Goal: Task Accomplishment & Management: Use online tool/utility

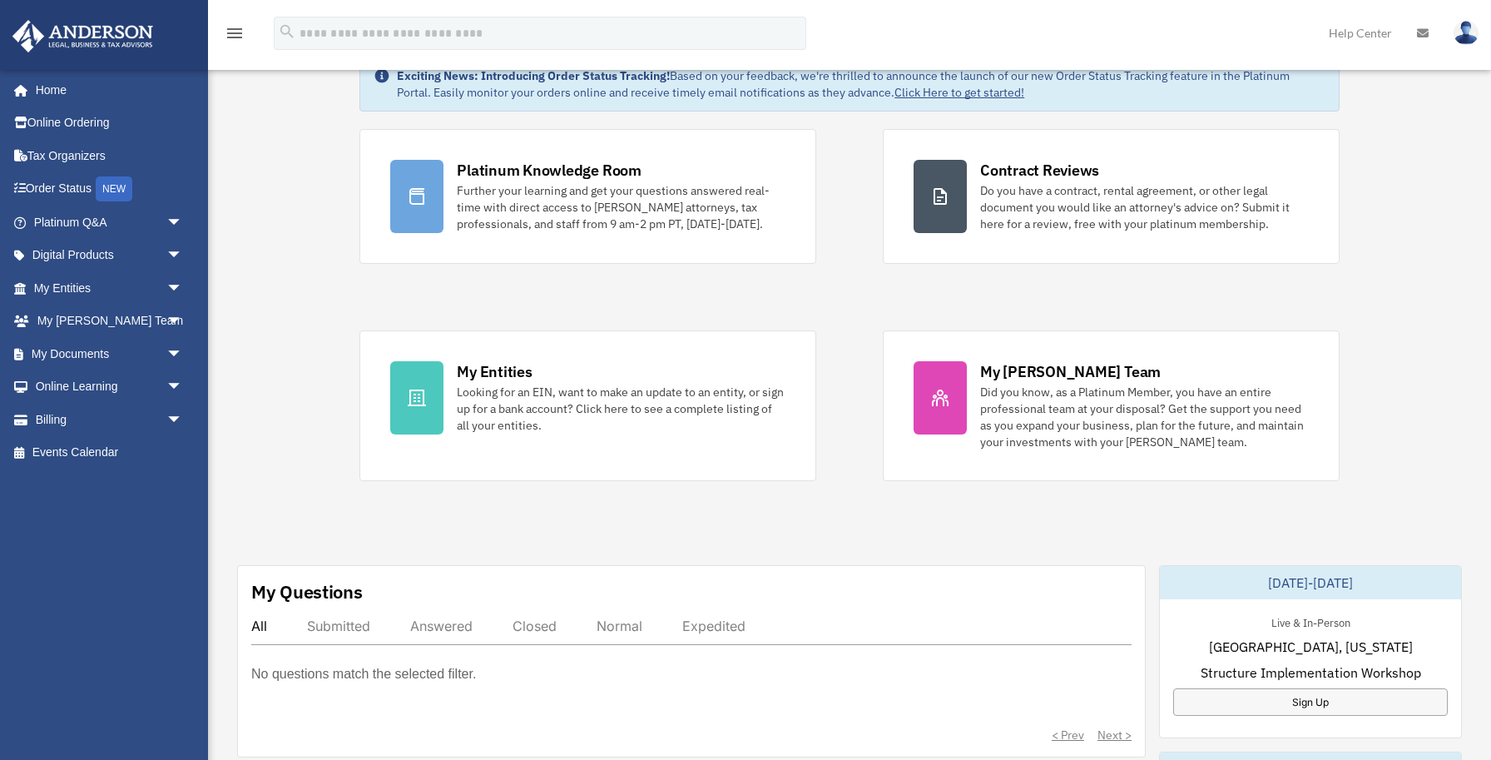
scroll to position [70, 0]
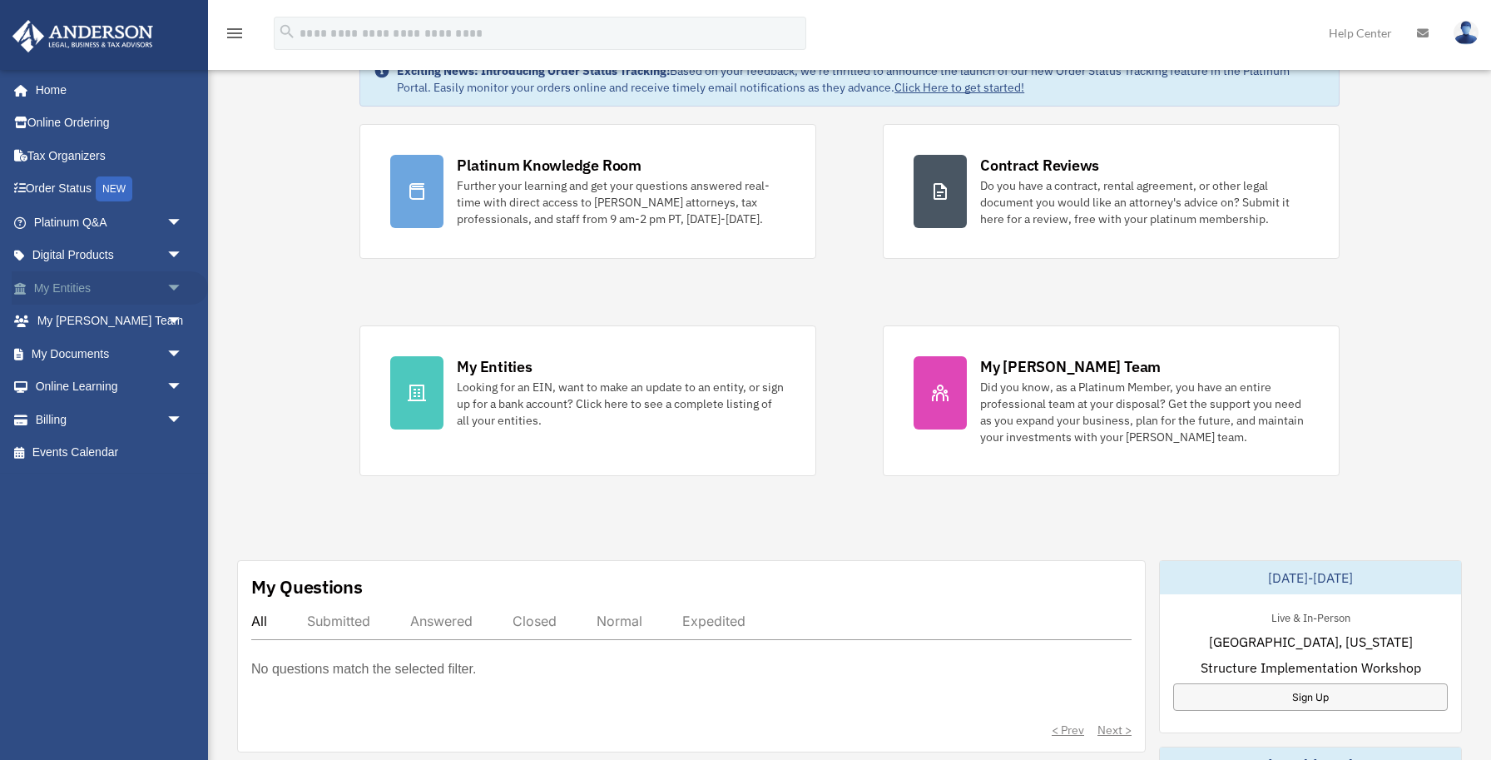
click at [169, 282] on span "arrow_drop_down" at bounding box center [182, 288] width 33 height 34
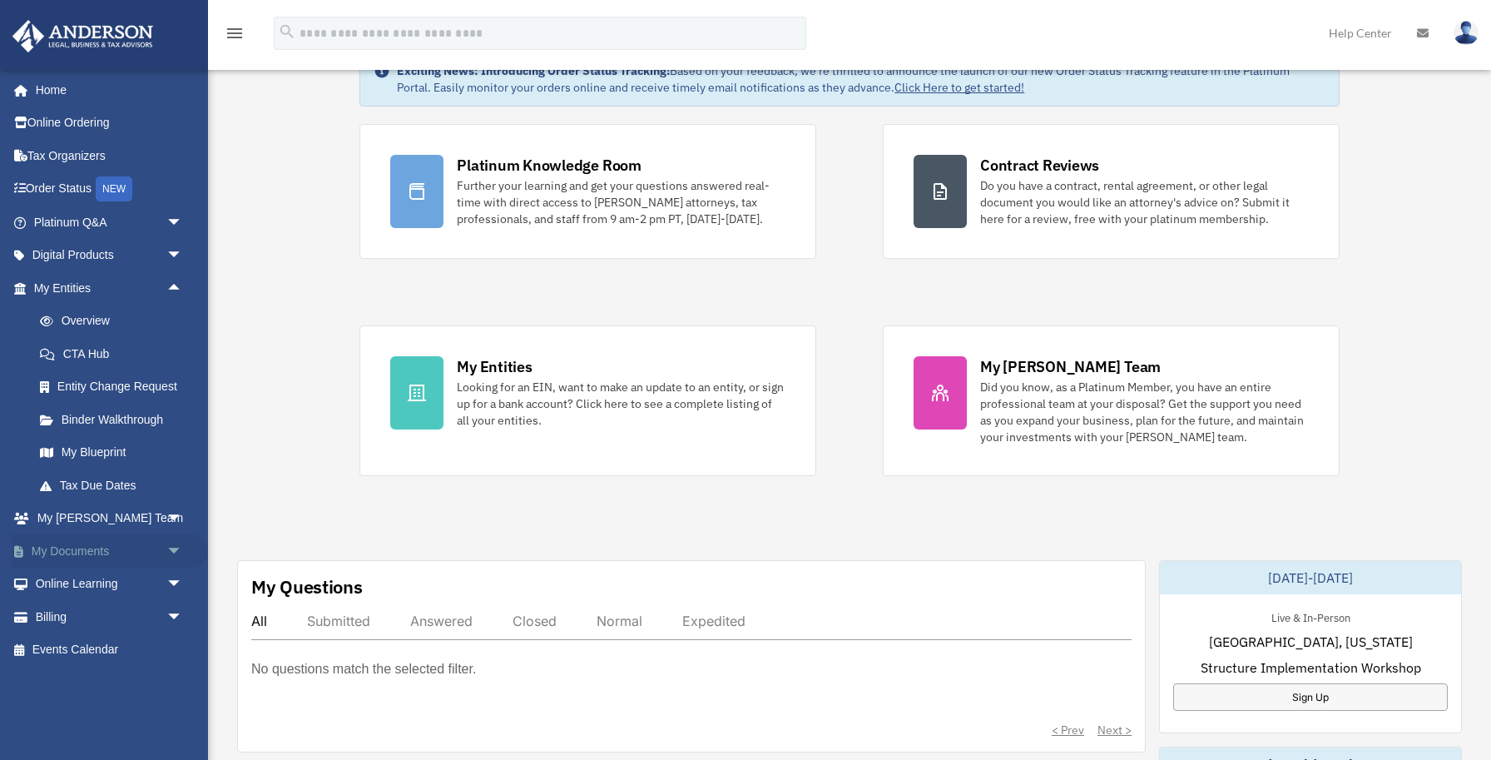
click at [167, 552] on span "arrow_drop_down" at bounding box center [182, 551] width 33 height 34
click at [88, 591] on link "Box" at bounding box center [115, 583] width 185 height 33
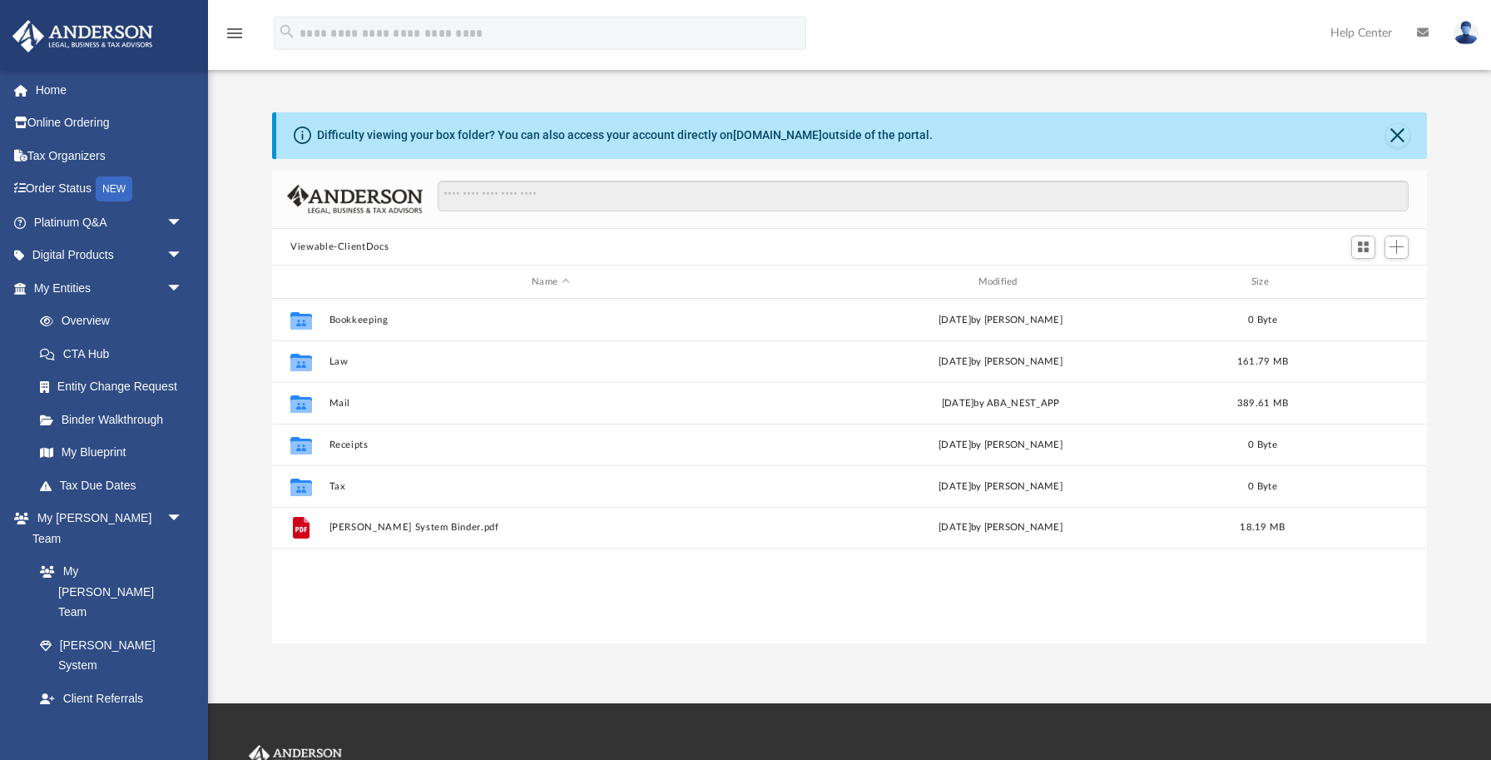
scroll to position [378, 1154]
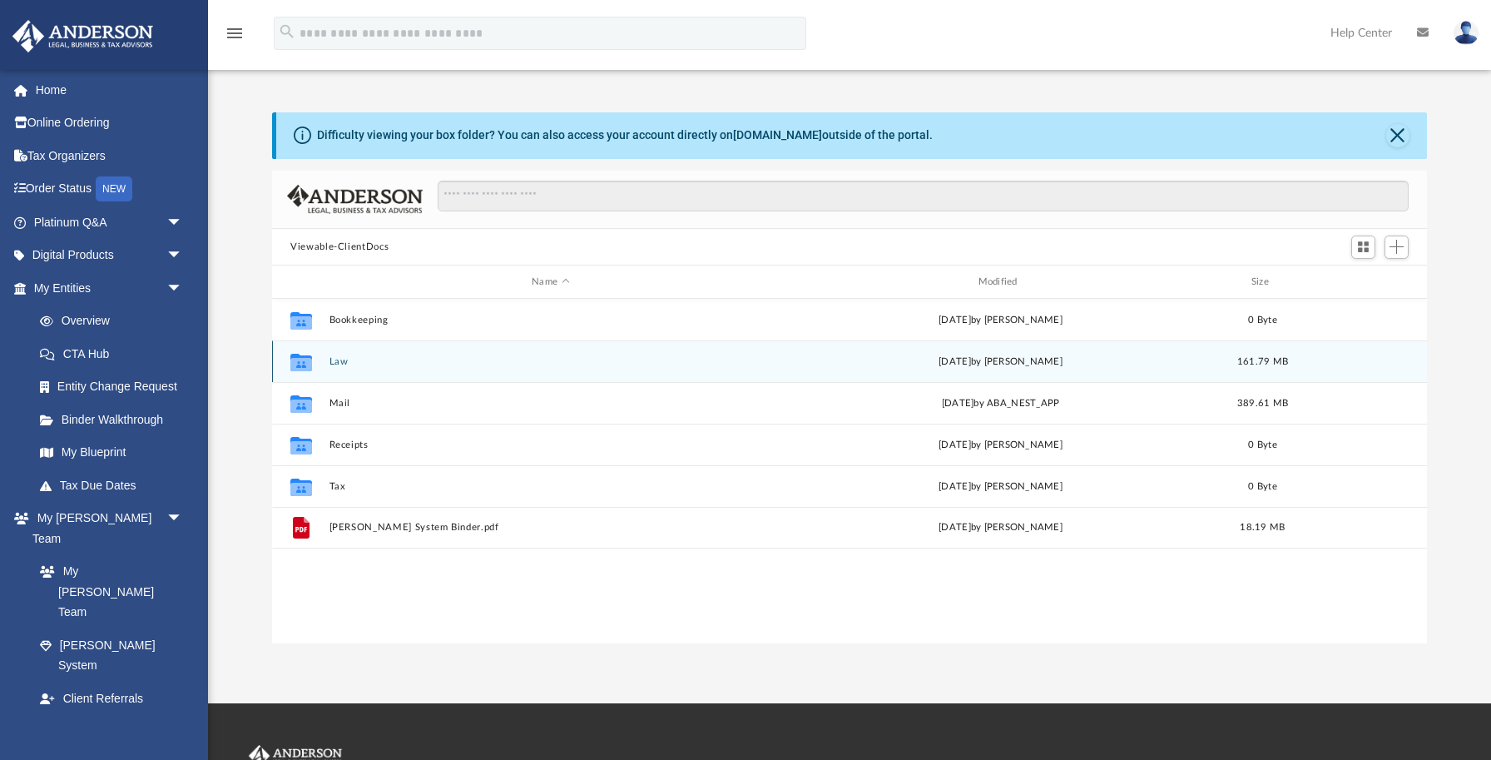
click at [335, 360] on button "Law" at bounding box center [551, 361] width 443 height 11
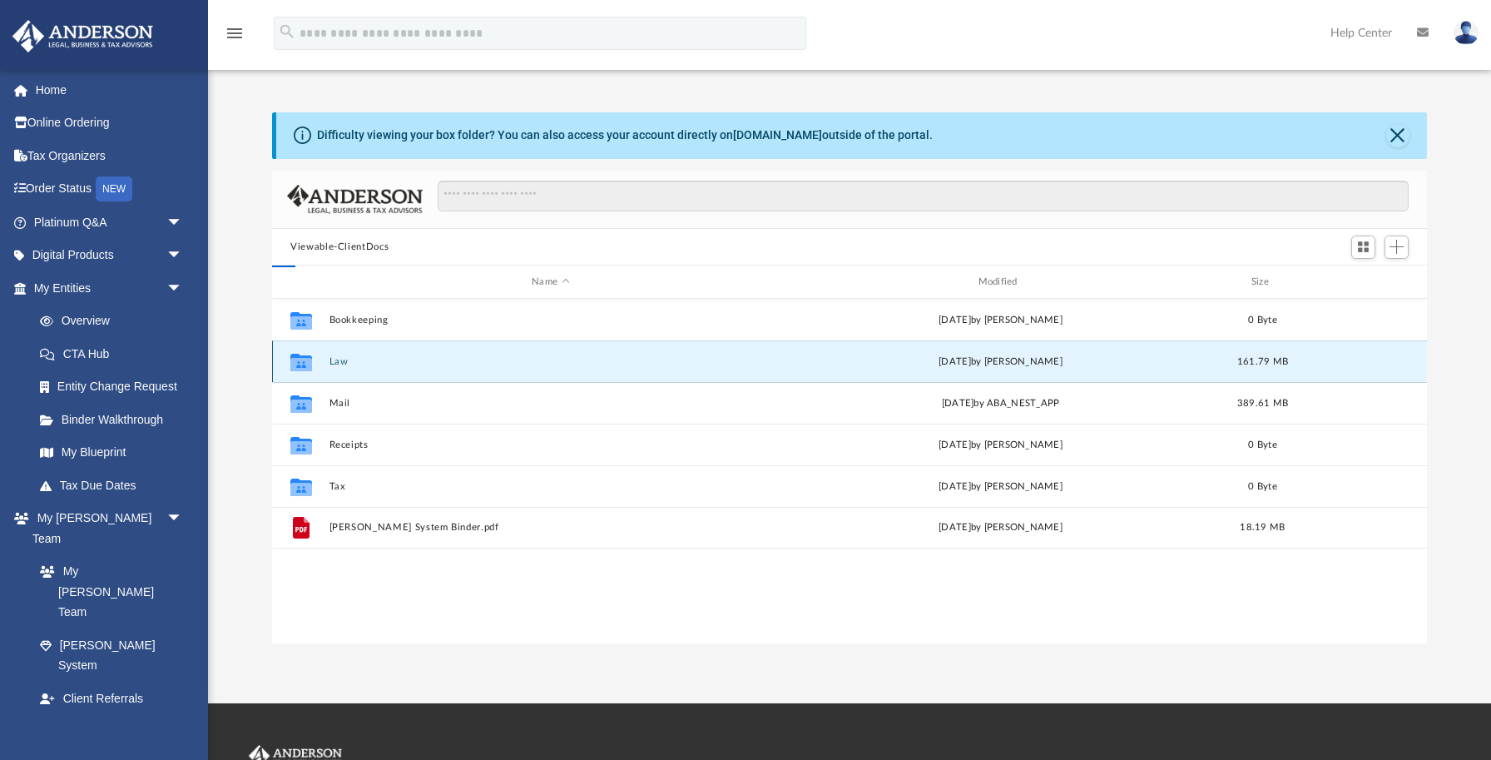
click at [335, 360] on button "Law" at bounding box center [551, 361] width 443 height 11
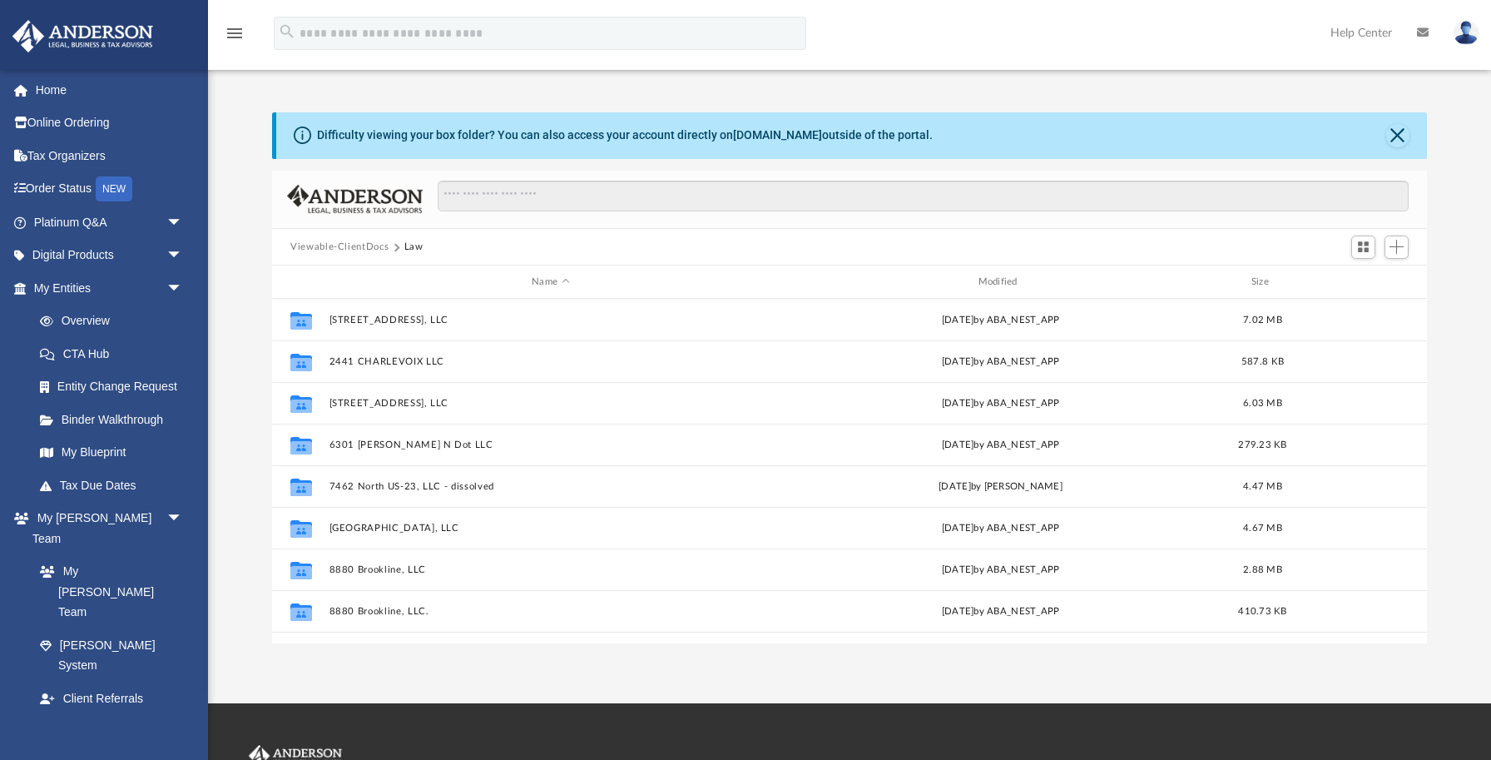
click at [352, 249] on button "Viewable-ClientDocs" at bounding box center [339, 247] width 98 height 15
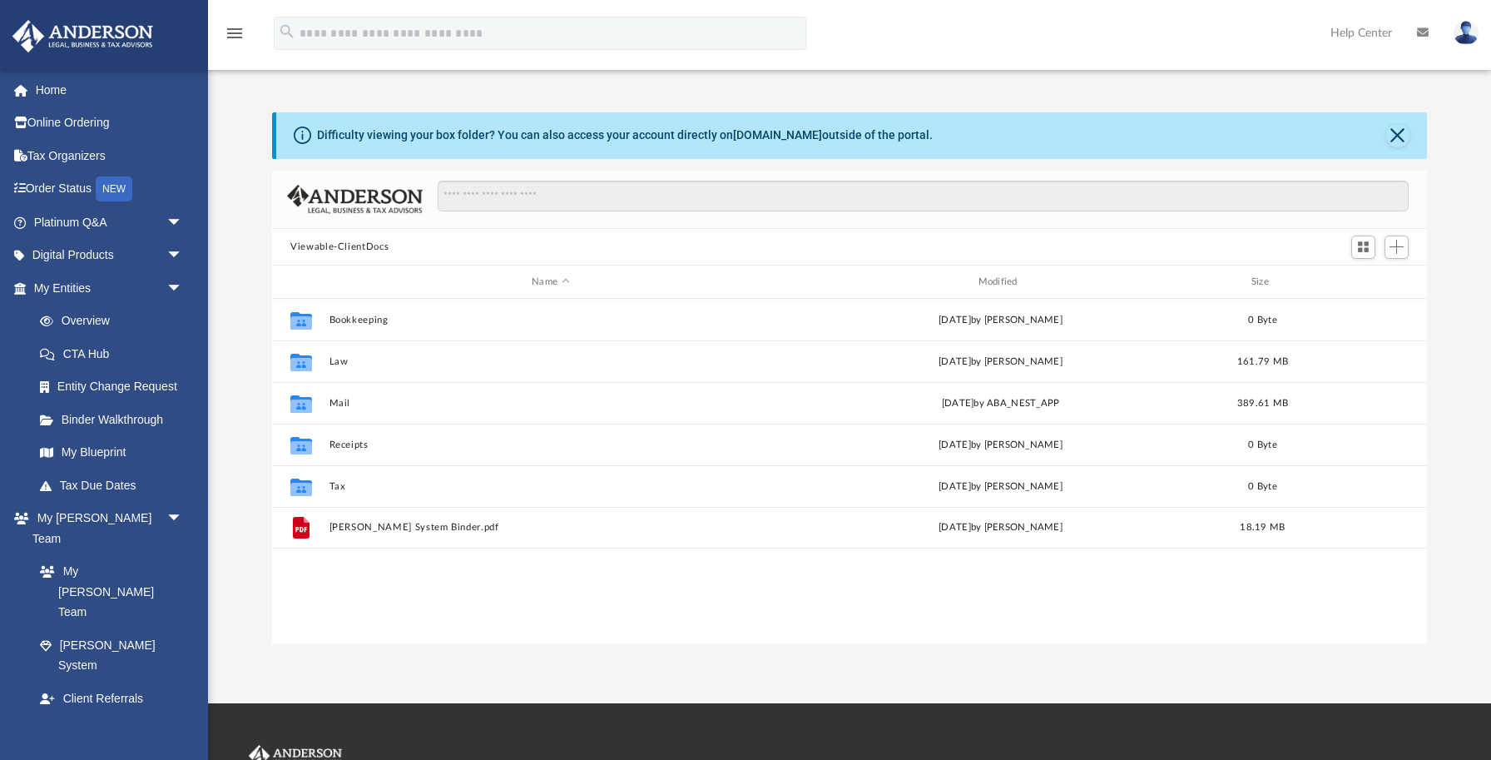
click at [605, 630] on div "Collaborated Folder Bookkeeping Mon Oct 4 2021 by Daniel Schruhl 0 Byte Collabo…" at bounding box center [849, 471] width 1155 height 345
click at [1402, 246] on span "Add" at bounding box center [1397, 247] width 14 height 14
click at [1365, 280] on li "Upload" at bounding box center [1372, 279] width 53 height 17
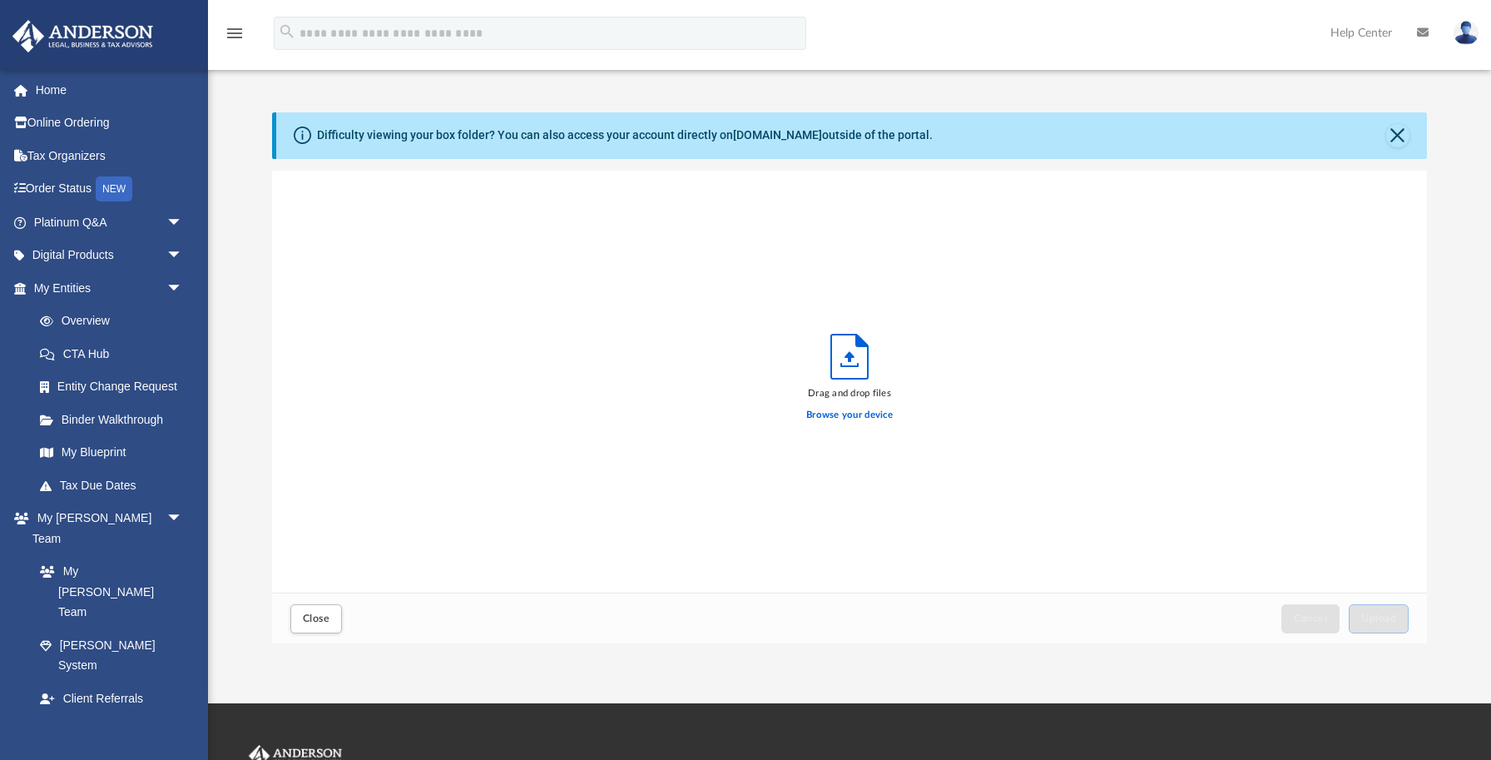
scroll to position [422, 1154]
click at [860, 322] on div "Drag and drop files Browse your device" at bounding box center [849, 382] width 1155 height 423
click at [843, 361] on icon "Upload" at bounding box center [849, 357] width 37 height 44
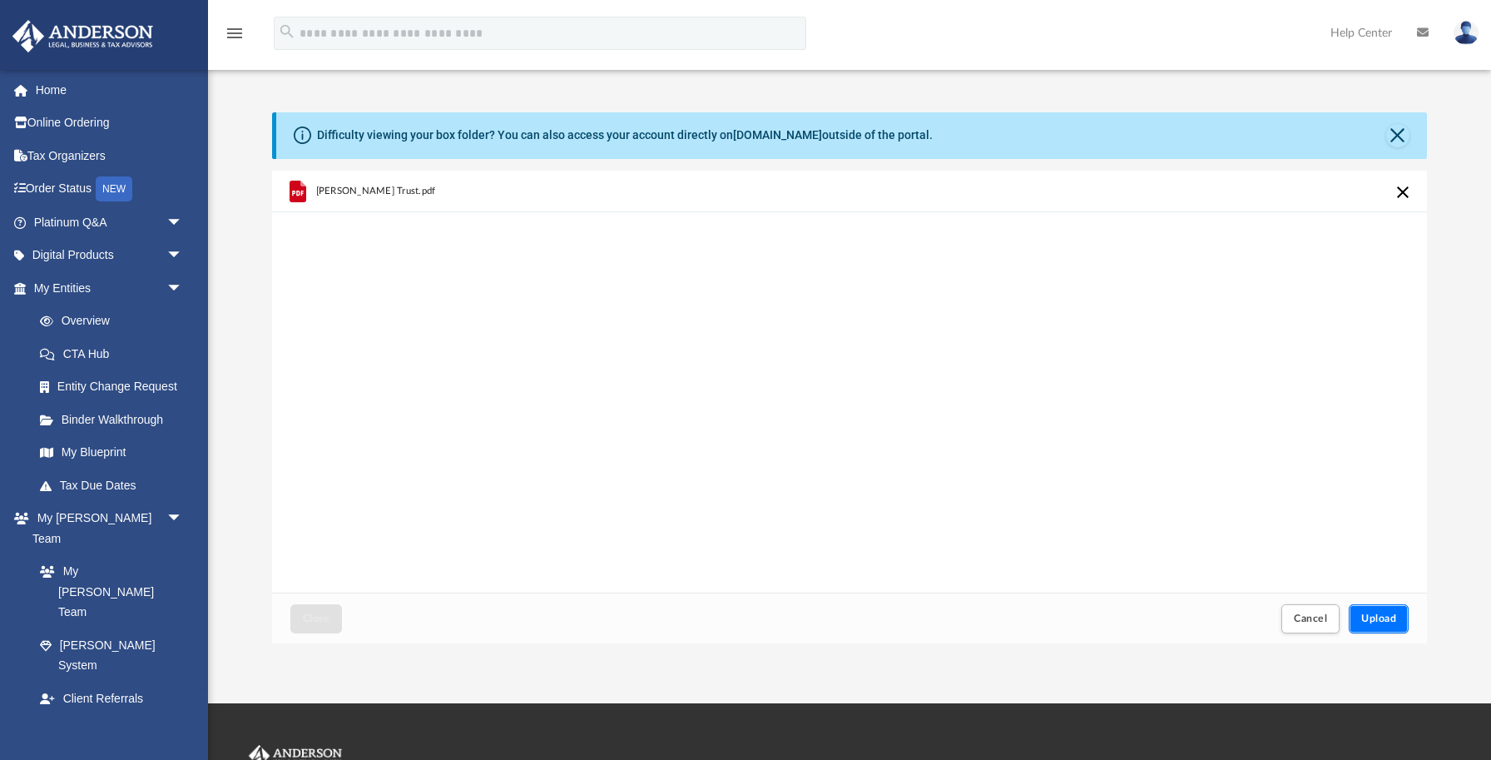
click at [1374, 613] on span "Upload" at bounding box center [1378, 618] width 35 height 10
click at [315, 618] on span "Close" at bounding box center [316, 618] width 27 height 10
